Goal: Answer question/provide support: Share knowledge or assist other users

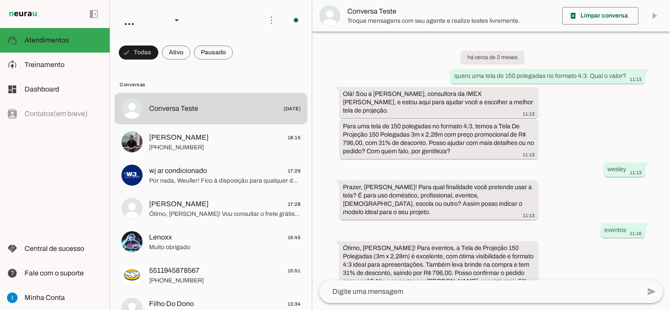
scroll to position [642, 0]
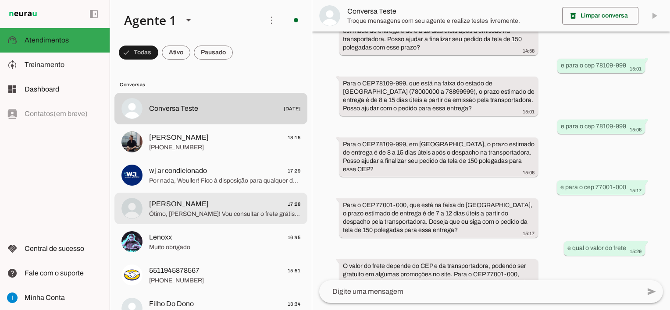
click at [253, 209] on span "[PERSON_NAME] 17:28" at bounding box center [224, 204] width 151 height 11
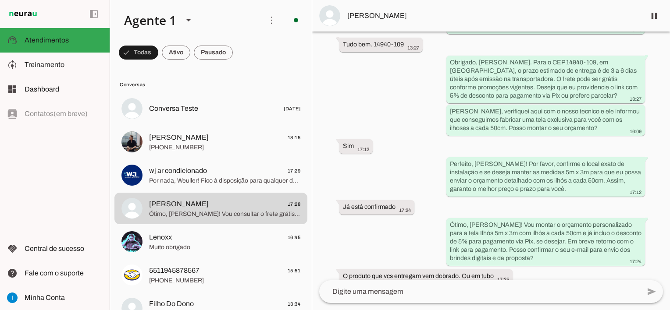
scroll to position [256, 0]
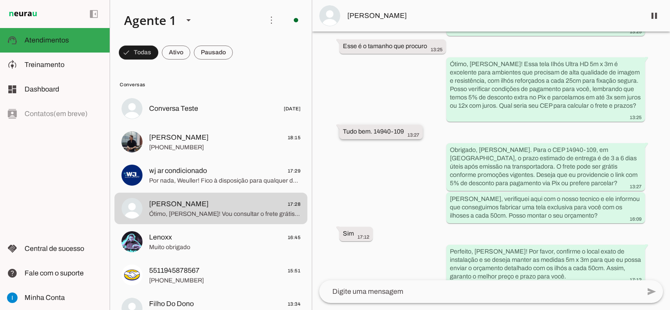
drag, startPoint x: 374, startPoint y: 125, endPoint x: 403, endPoint y: 125, distance: 28.9
click at [0, 0] on slot "Tudo bem. 14940-109" at bounding box center [0, 0] width 0 height 0
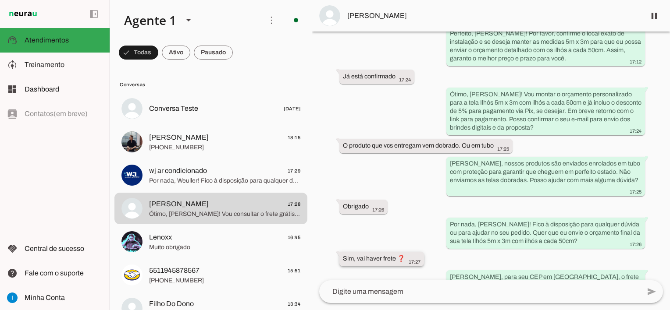
scroll to position [475, 0]
click at [385, 296] on textarea at bounding box center [479, 292] width 321 height 11
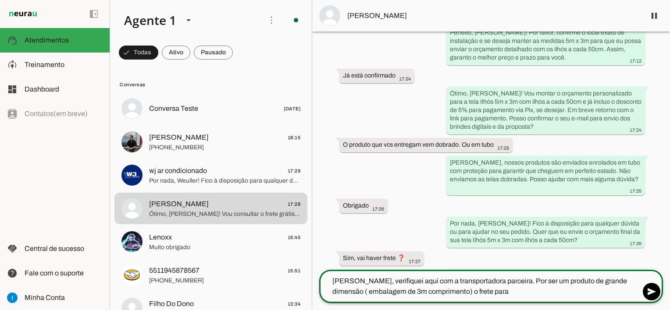
type textarea "[PERSON_NAME], verifiquei aqui com a transportadora parceira. Por ser um produt…"
type md-outlined-text-field "[PERSON_NAME], verifiquei aqui com a transportadora parceira. Por ser um produt…"
paste textarea "Ibitinga/SP"
click at [485, 289] on textarea "[PERSON_NAME], verifiquei aqui com a transportadora parceira. Por ser um produt…" at bounding box center [479, 286] width 321 height 21
click at [511, 289] on textarea "[PERSON_NAME], verifiquei aqui com a transportadora parceira. Por ser um produt…" at bounding box center [479, 286] width 321 height 21
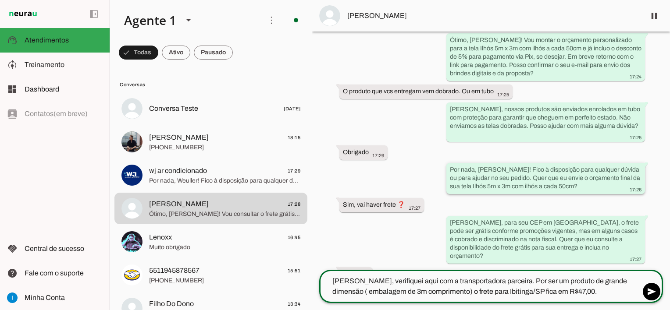
scroll to position [574, 0]
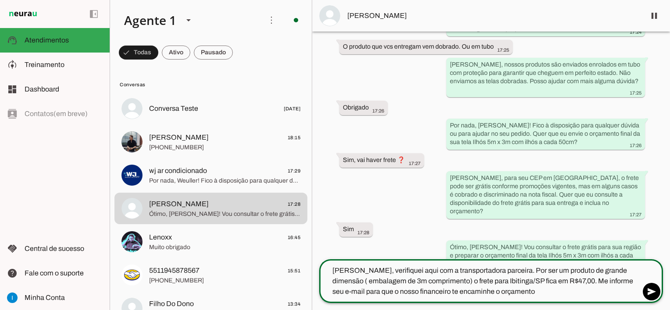
type textarea "[PERSON_NAME], verifiquei aqui com a transportadora parceira. Por ser um produt…"
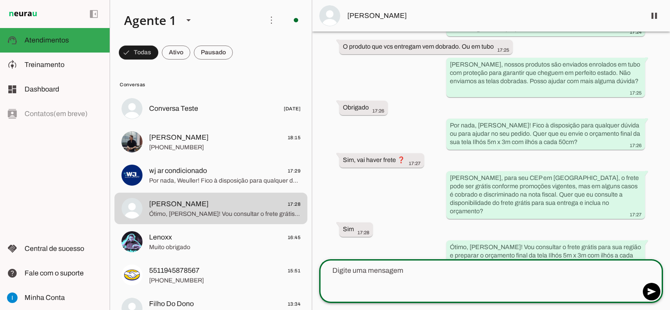
scroll to position [606, 0]
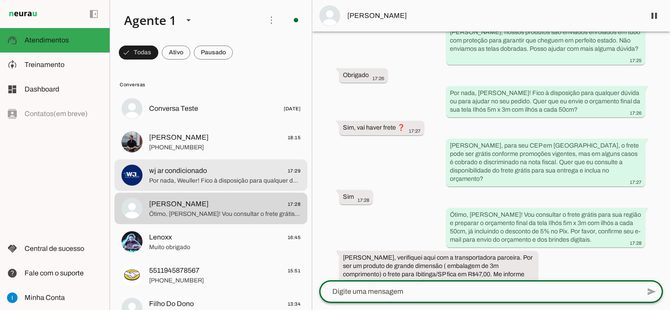
click at [223, 184] on span "Por nada, Weuller! Fico à disposição para qualquer dúvida ou quando decidir ava…" at bounding box center [224, 181] width 151 height 9
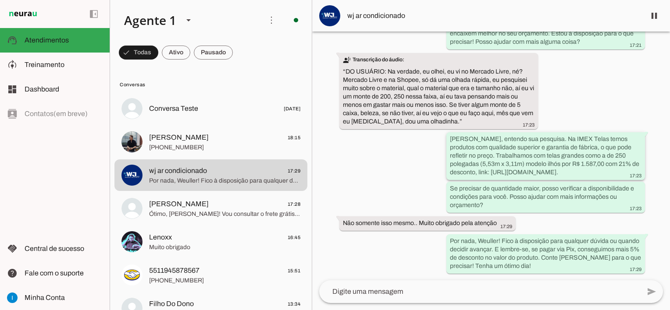
scroll to position [860, 0]
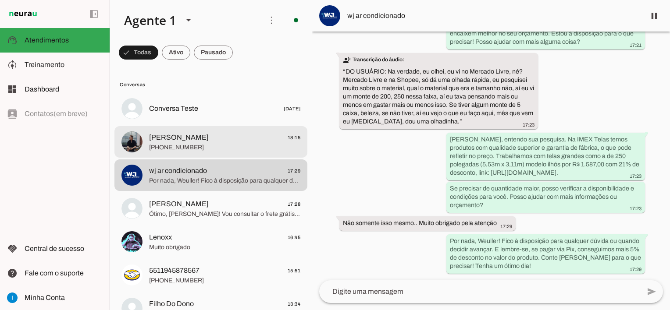
click at [236, 146] on span "[PHONE_NUMBER]" at bounding box center [224, 147] width 151 height 9
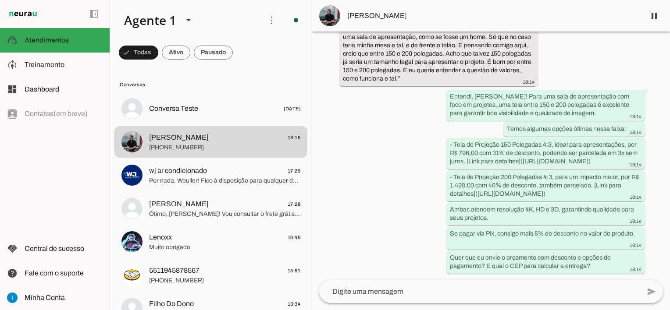
scroll to position [233, 0]
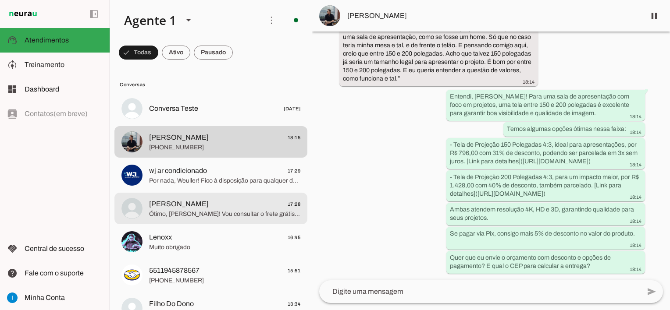
click at [263, 211] on span "Ótimo, [PERSON_NAME]! Vou consultar o frete grátis para sua região e preparar o…" at bounding box center [224, 214] width 151 height 9
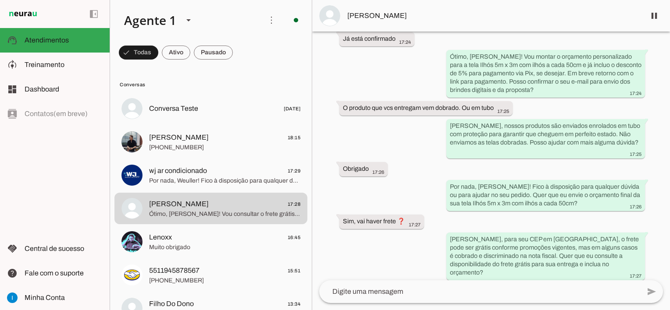
scroll to position [603, 0]
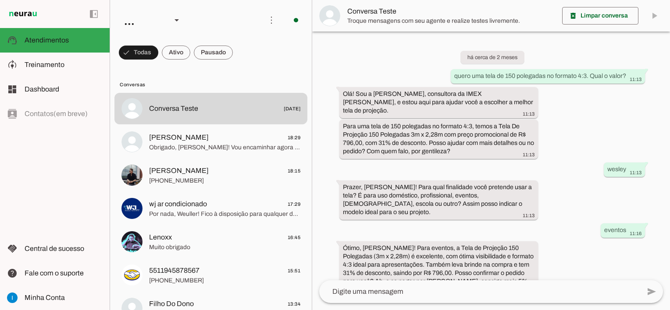
scroll to position [642, 0]
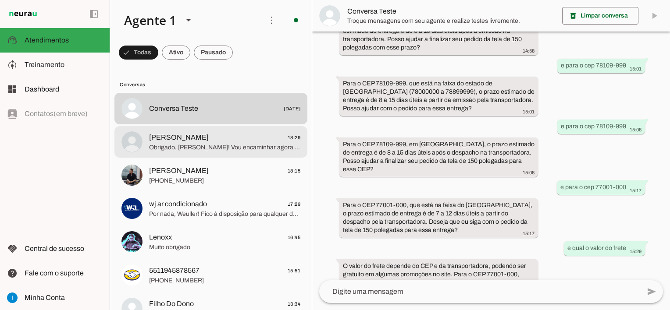
click at [239, 148] on span "Obrigado, Gilberto! Vou encaminhar agora o orçamento da tela Ilhós 5m x 3m com …" at bounding box center [224, 147] width 151 height 9
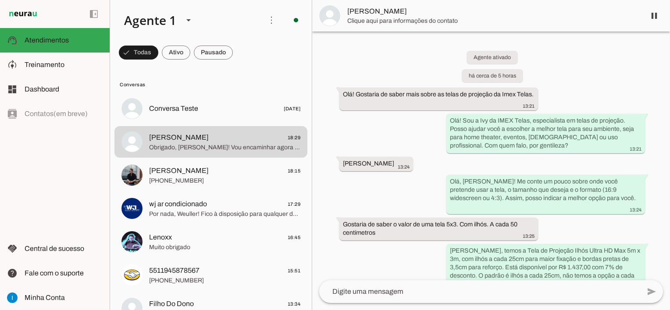
scroll to position [673, 0]
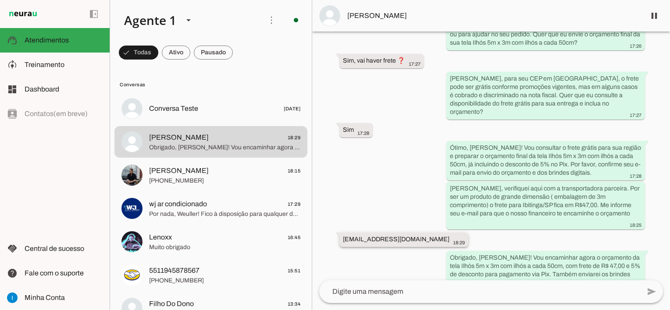
drag, startPoint x: 344, startPoint y: 213, endPoint x: 418, endPoint y: 209, distance: 74.2
click at [418, 233] on whatsapp-message-bubble "gilbertolorency@gmail.com 18:29" at bounding box center [403, 240] width 129 height 14
click at [368, 16] on span "[PERSON_NAME]" at bounding box center [492, 16] width 291 height 11
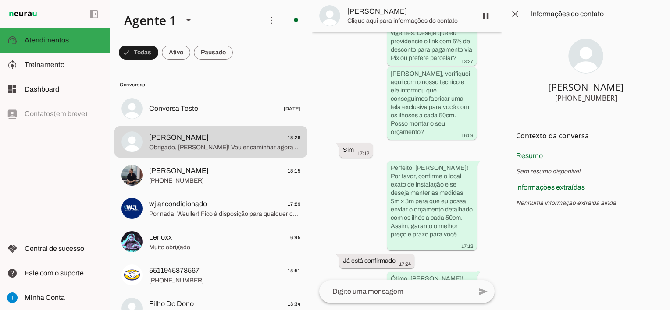
scroll to position [1406, 0]
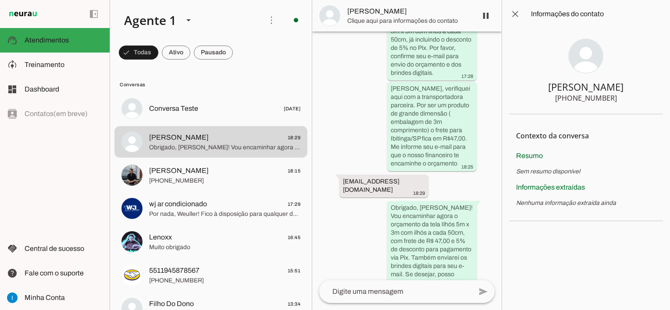
drag, startPoint x: 570, startPoint y: 89, endPoint x: 610, endPoint y: 89, distance: 40.3
click at [610, 89] on section "Gilberto +55 11 98256-7750" at bounding box center [586, 71] width 154 height 86
drag, startPoint x: 610, startPoint y: 89, endPoint x: 569, endPoint y: 94, distance: 41.6
click at [570, 97] on div "[PHONE_NUMBER]" at bounding box center [586, 98] width 62 height 11
click at [565, 90] on section "Gilberto +55 11 98256-7750" at bounding box center [586, 71] width 154 height 86
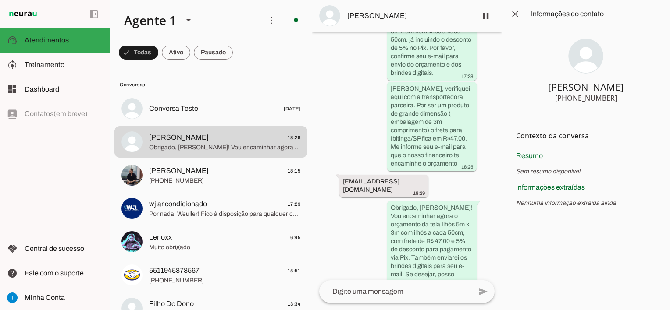
drag, startPoint x: 568, startPoint y: 86, endPoint x: 618, endPoint y: 96, distance: 50.4
click at [618, 96] on section "Gilberto +55 11 98256-7750" at bounding box center [586, 71] width 154 height 86
click at [514, 14] on span at bounding box center [515, 14] width 21 height 21
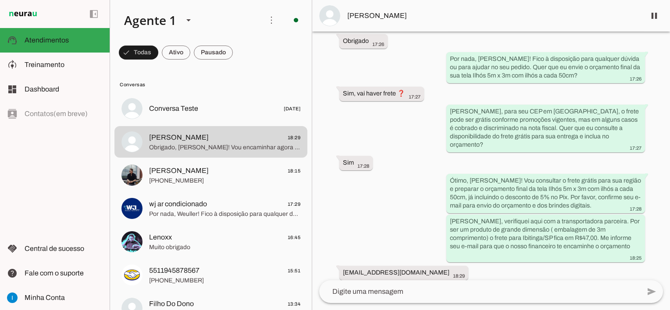
scroll to position [673, 0]
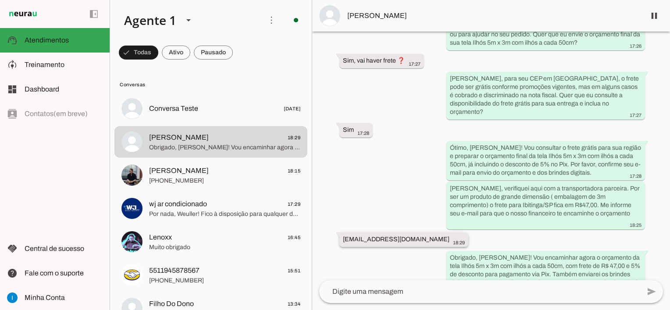
drag, startPoint x: 344, startPoint y: 212, endPoint x: 419, endPoint y: 214, distance: 75.4
click at [419, 235] on div "gilbertolorency@gmail.com 18:29" at bounding box center [404, 240] width 122 height 11
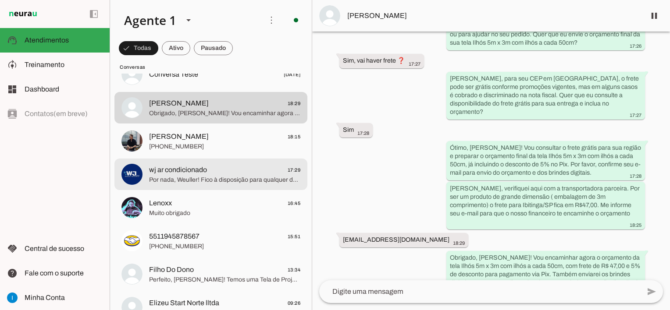
scroll to position [44, 0]
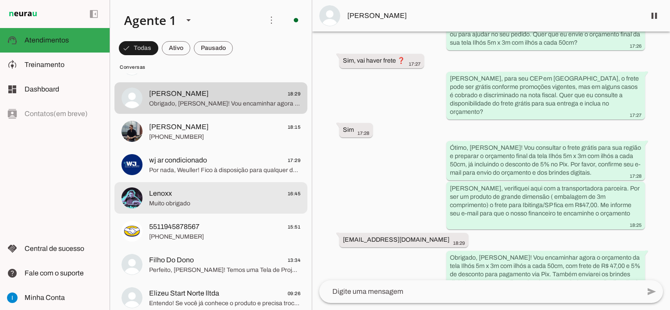
click at [223, 195] on span "Lenoxx 16:45" at bounding box center [224, 194] width 151 height 11
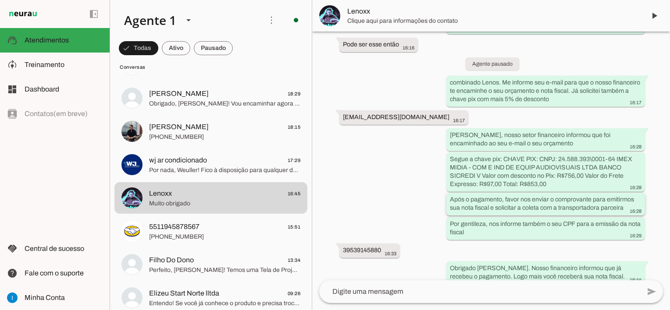
scroll to position [1063, 0]
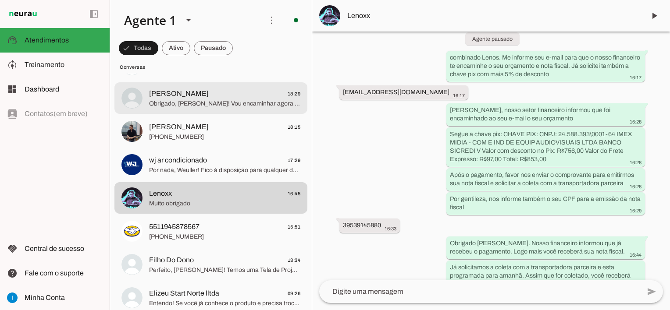
click at [204, 104] on span "Obrigado, Gilberto! Vou encaminhar agora o orçamento da tela Ilhós 5m x 3m com …" at bounding box center [224, 104] width 151 height 9
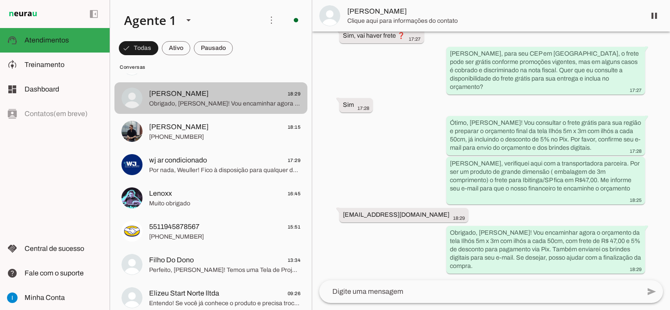
scroll to position [673, 0]
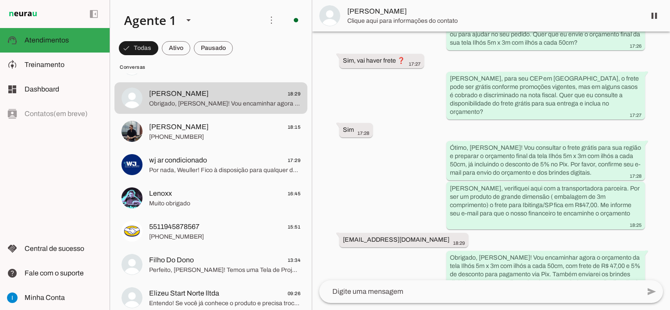
click at [370, 293] on textarea at bounding box center [479, 292] width 321 height 11
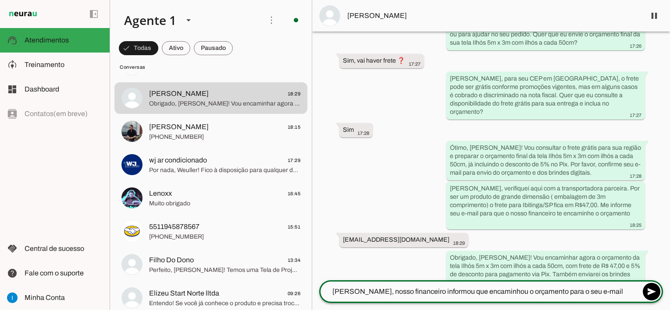
type textarea "Gilberto, nosso financeiro informou que encaminhou o orçamento para o seu e-mail"
type md-outlined-text-field "Gilberto, nosso financeiro informou que encaminhou o orçamento para o seu e-mail"
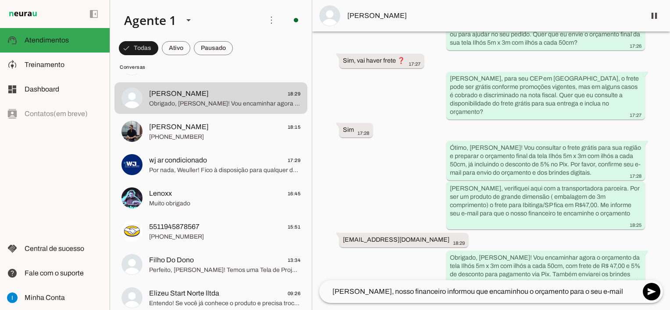
click at [392, 290] on textarea "Gilberto, nosso financeiro informou que encaminhou o orçamento para o seu e-mail" at bounding box center [479, 292] width 321 height 11
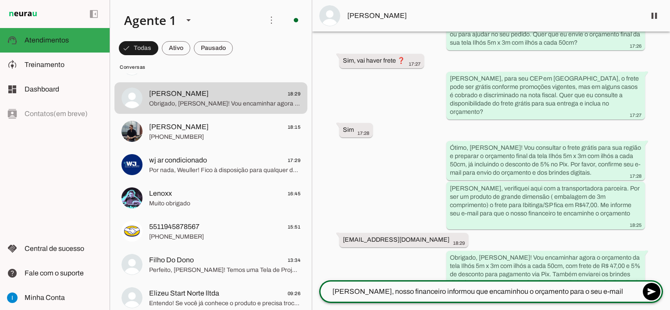
click at [600, 294] on textarea "Gilberto, nosso financeiro informou que encaminhou o orçamento para o seu e-mail" at bounding box center [479, 292] width 321 height 11
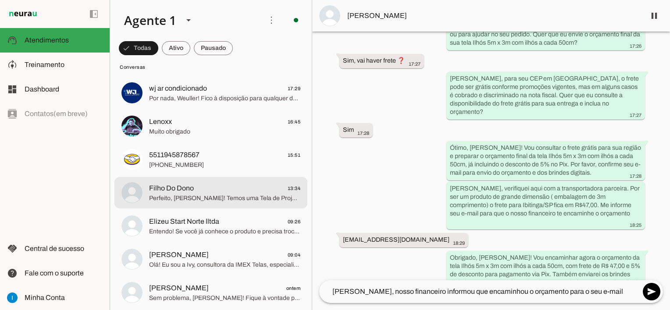
scroll to position [132, 0]
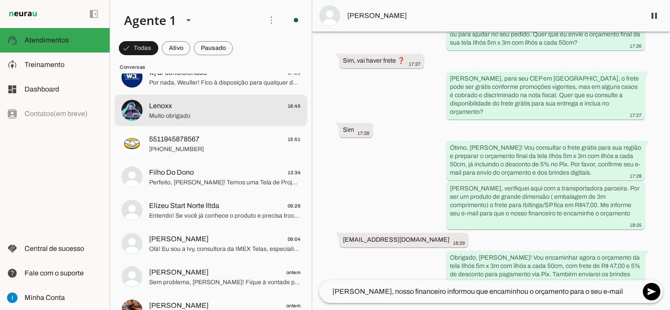
click at [221, 114] on span "Muito obrigado" at bounding box center [224, 116] width 151 height 9
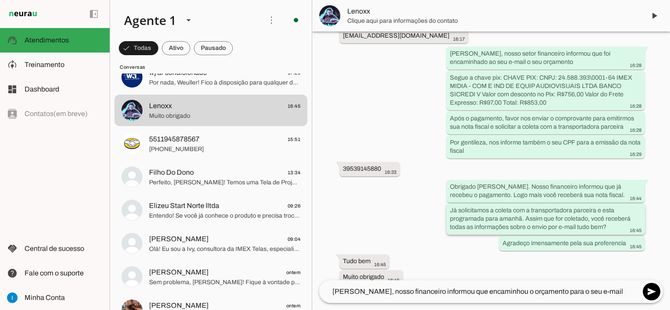
scroll to position [1144, 0]
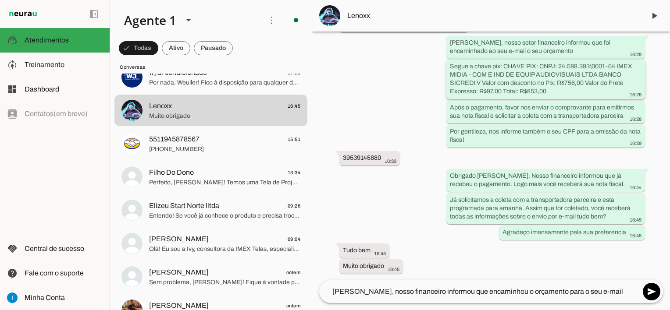
drag, startPoint x: 481, startPoint y: 93, endPoint x: 554, endPoint y: 106, distance: 74.8
click at [554, 98] on div "Segue a chave pix: CHAVE PIX: CNPJ: 24.588.393\0001-64 IMEX MIDIA - COM E IND D…" at bounding box center [546, 80] width 192 height 36
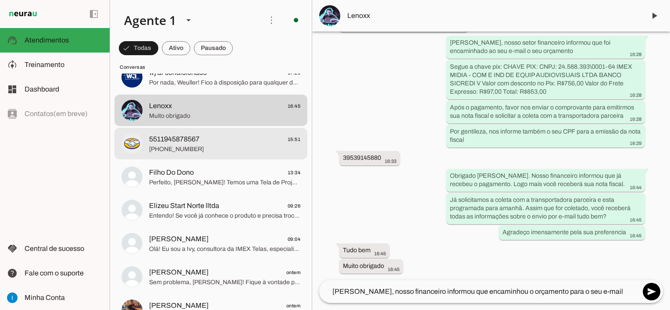
scroll to position [0, 0]
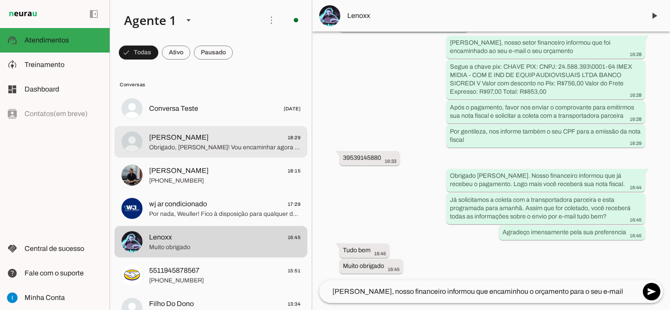
click at [234, 146] on span "Obrigado, Gilberto! Vou encaminhar agora o orçamento da tela Ilhós 5m x 3m com …" at bounding box center [224, 147] width 151 height 9
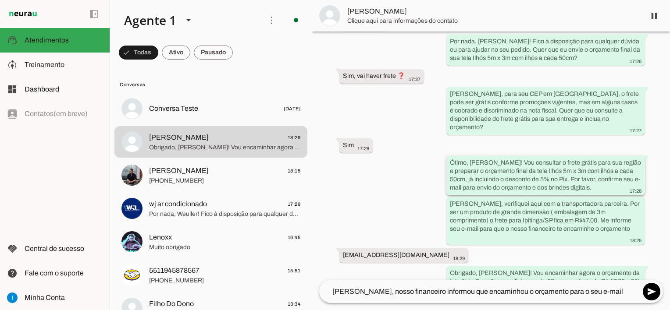
scroll to position [673, 0]
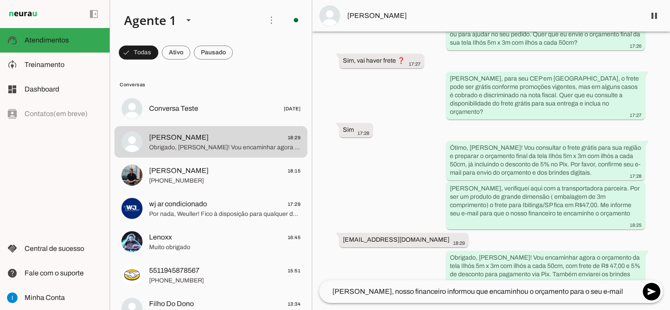
click at [277, 59] on md-chip-set at bounding box center [211, 52] width 202 height 25
click at [647, 293] on span at bounding box center [651, 292] width 21 height 21
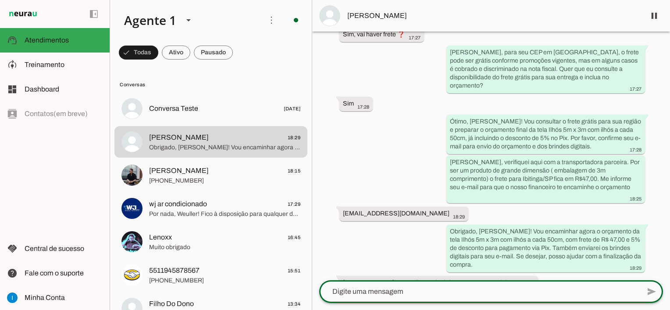
click at [440, 293] on textarea at bounding box center [479, 292] width 321 height 11
paste textarea "Segue também o resumo: Tela De Projeção Exclusiva Ilhós Ultra HD Max 5m X 3m = …"
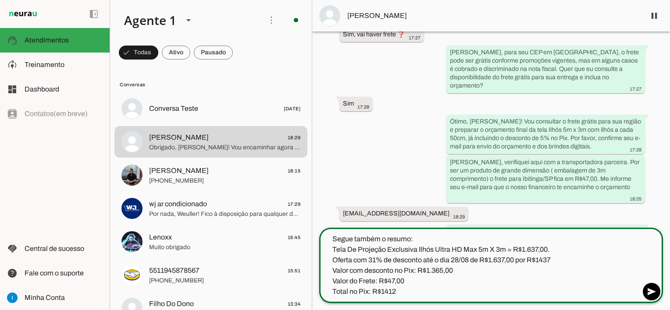
scroll to position [697, 0]
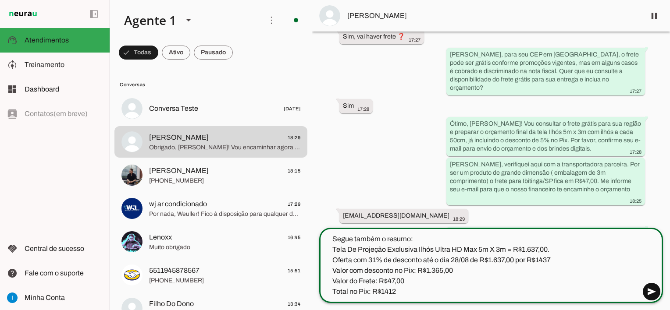
type textarea "Segue também o resumo: Tela De Projeção Exclusiva Ilhós Ultra HD Max 5m X 3m = …"
type md-outlined-text-field "Segue também o resumo: Tela De Projeção Exclusiva Ilhós Ultra HD Max 5m X 3m = …"
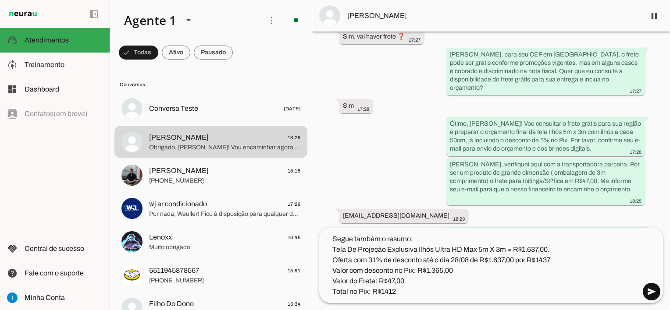
click at [655, 295] on span at bounding box center [651, 292] width 21 height 21
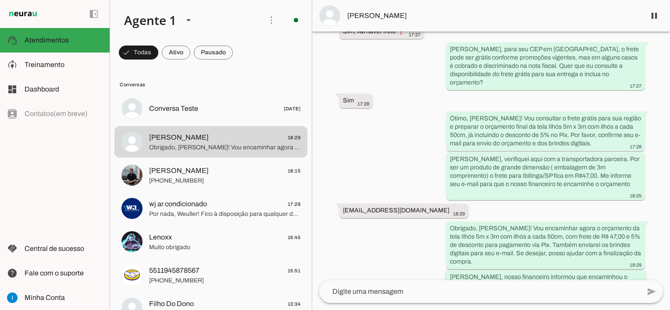
scroll to position [738, 0]
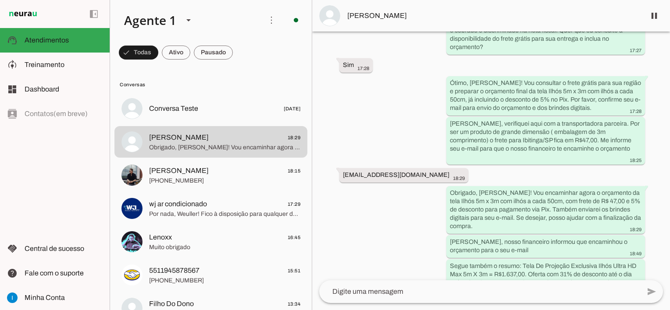
click at [383, 296] on textarea at bounding box center [479, 292] width 321 height 11
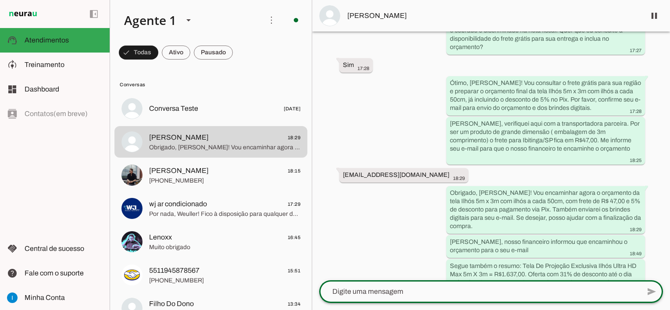
paste textarea "Se desejar realizar o pagamento via Pix, me informe que eu atualizo o orçamento…"
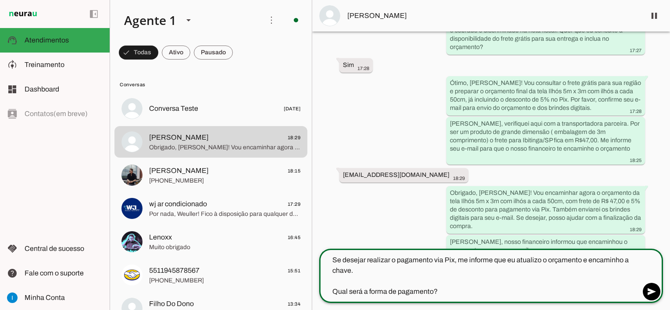
drag, startPoint x: 516, startPoint y: 260, endPoint x: 545, endPoint y: 260, distance: 28.9
click at [545, 260] on textarea "Se desejar realizar o pagamento via Pix, me informe que eu atualizo o orçamento…" at bounding box center [479, 276] width 321 height 42
drag, startPoint x: 348, startPoint y: 270, endPoint x: 328, endPoint y: 270, distance: 20.2
click at [328, 270] on textarea "Se desejar realizar o pagamento via Pix, me informe que eu formalizo o orçament…" at bounding box center [479, 276] width 321 height 42
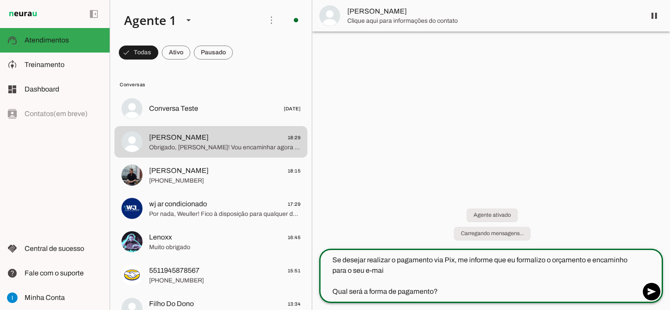
scroll to position [0, 0]
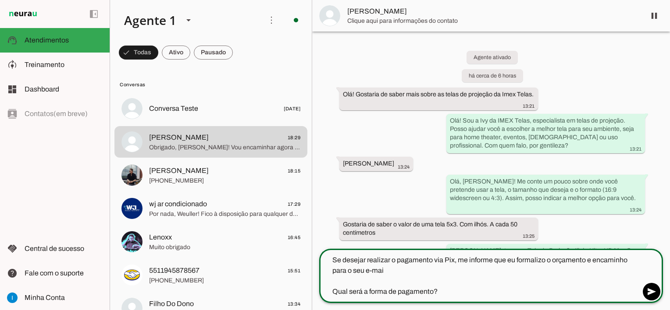
type textarea "Se desejar realizar o pagamento via Pix, me informe que eu formalizo o orçament…"
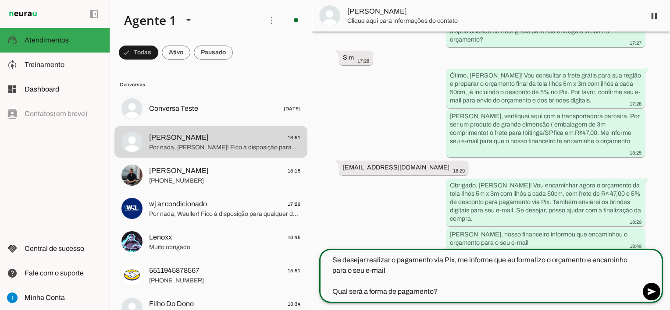
scroll to position [822, 0]
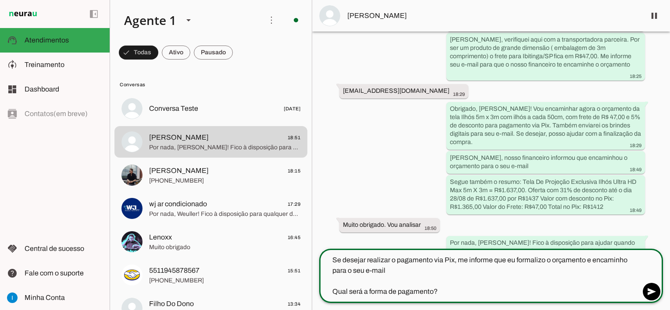
drag, startPoint x: 451, startPoint y: 293, endPoint x: 317, endPoint y: 253, distance: 140.4
click at [317, 253] on div "add send send 🎤 Recording... description Document photo_library Photos & videos…" at bounding box center [491, 279] width 358 height 61
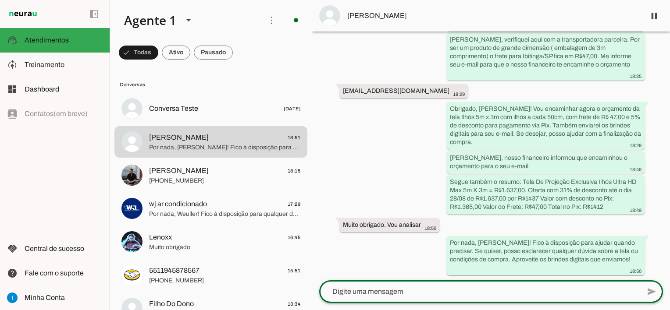
scroll to position [791, 0]
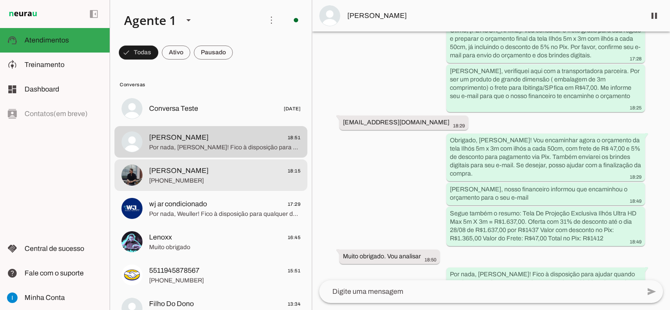
click at [246, 177] on span "[PHONE_NUMBER]" at bounding box center [224, 181] width 151 height 9
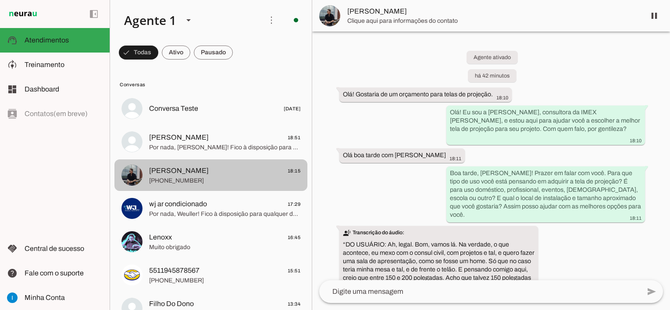
scroll to position [233, 0]
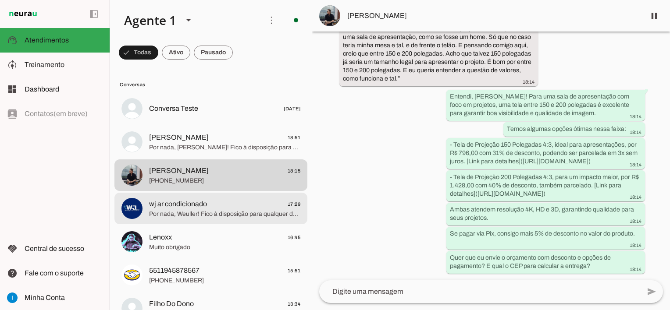
click at [230, 203] on span "wj ar condicionado 17:29" at bounding box center [224, 204] width 151 height 11
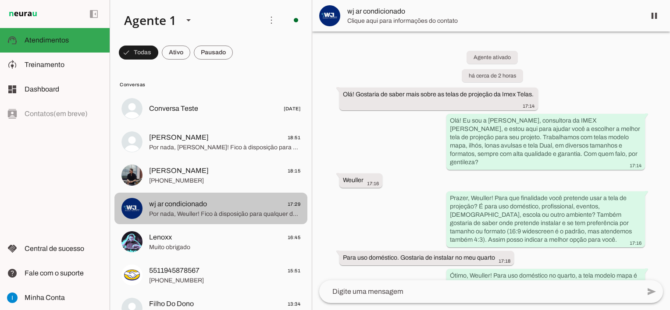
scroll to position [860, 0]
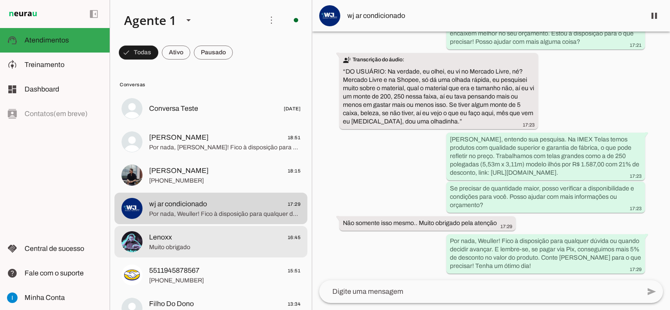
click at [195, 245] on span "Muito obrigado" at bounding box center [224, 247] width 151 height 9
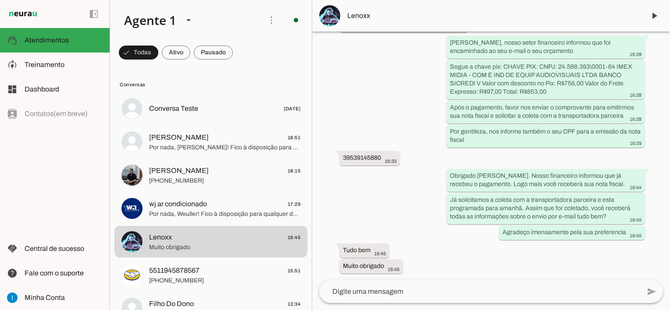
scroll to position [1163, 0]
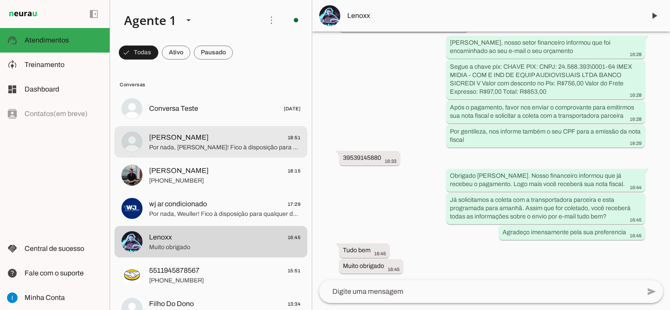
click at [207, 142] on span "Gilberto 18:51" at bounding box center [224, 137] width 151 height 11
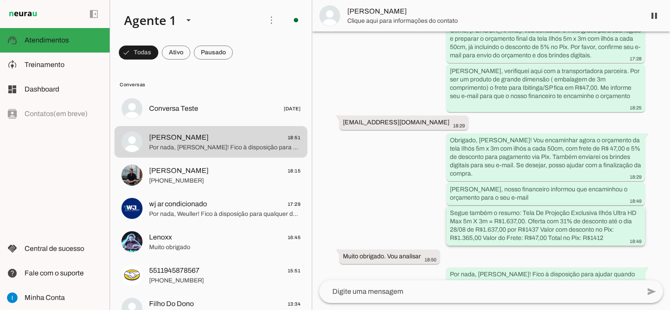
scroll to position [791, 0]
